Goal: Communication & Community: Connect with others

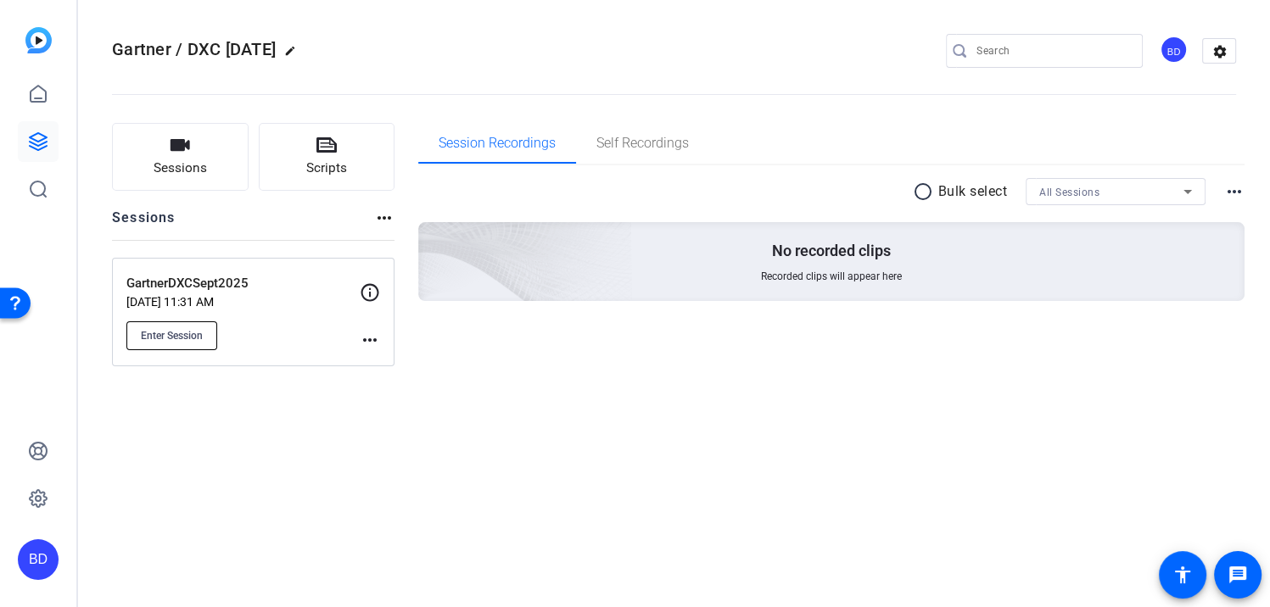
click at [154, 336] on span "Enter Session" at bounding box center [172, 336] width 62 height 14
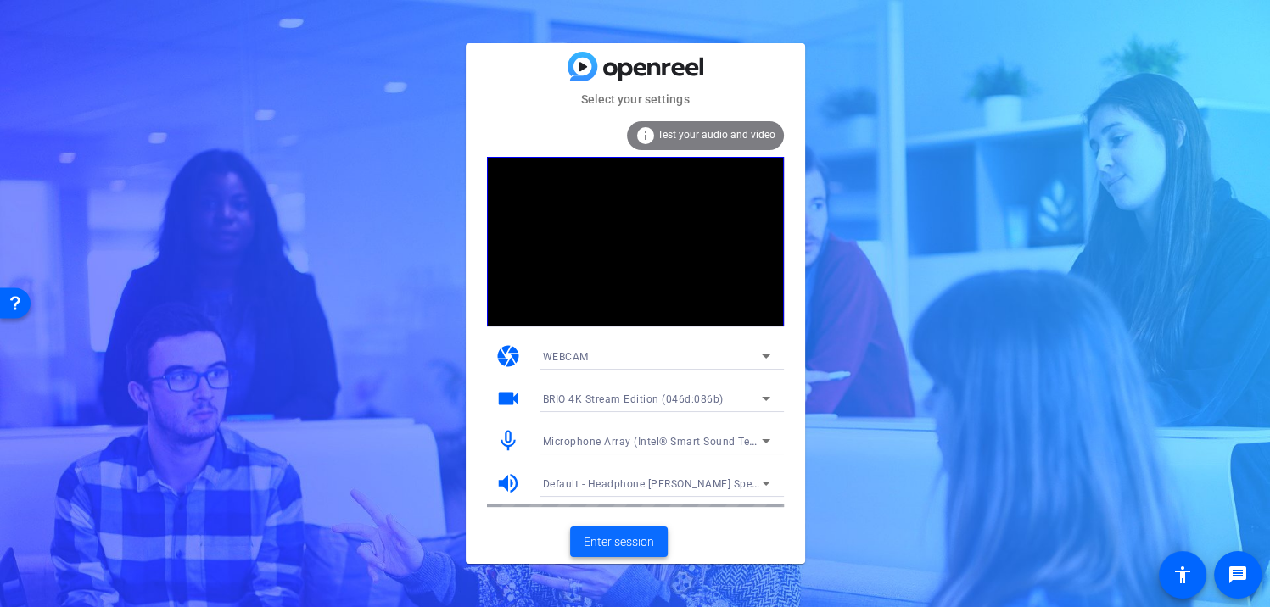
click at [628, 540] on span "Enter session" at bounding box center [619, 543] width 70 height 18
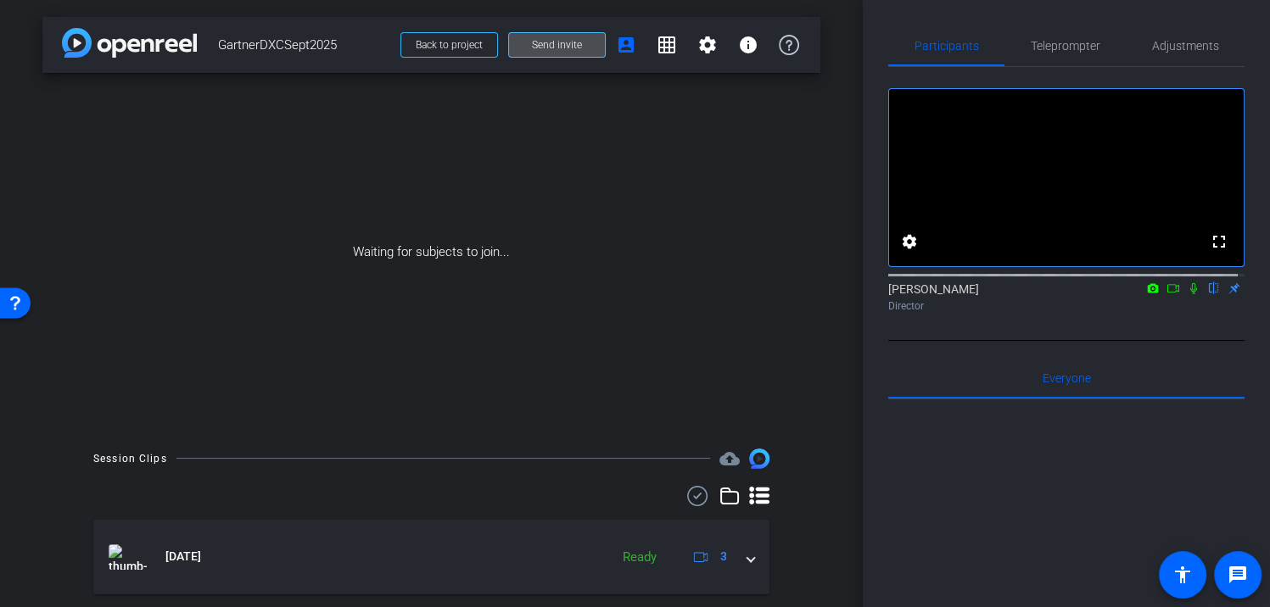
click at [532, 40] on span "Send invite" at bounding box center [557, 45] width 50 height 14
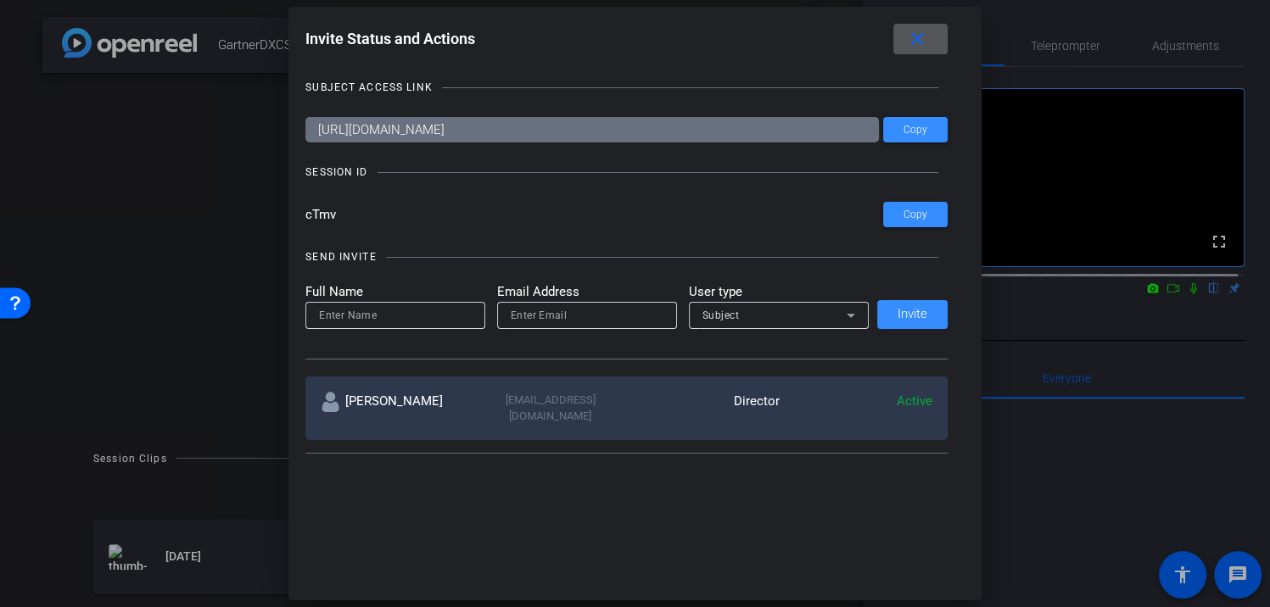
click at [422, 315] on input at bounding box center [395, 315] width 153 height 20
type input "?"
type input "Nav"
type input "[PERSON_NAME][EMAIL_ADDRESS][PERSON_NAME][DOMAIN_NAME]"
click at [901, 308] on span "Invite" at bounding box center [912, 314] width 30 height 13
